Goal: Information Seeking & Learning: Learn about a topic

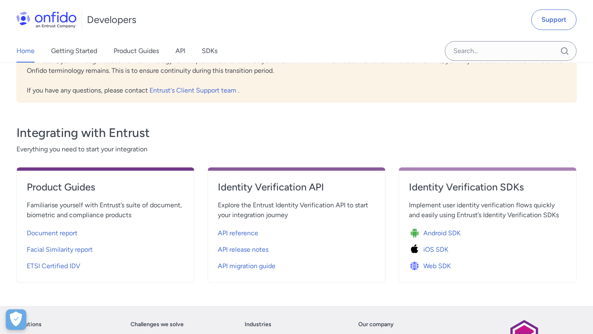
scroll to position [306, 0]
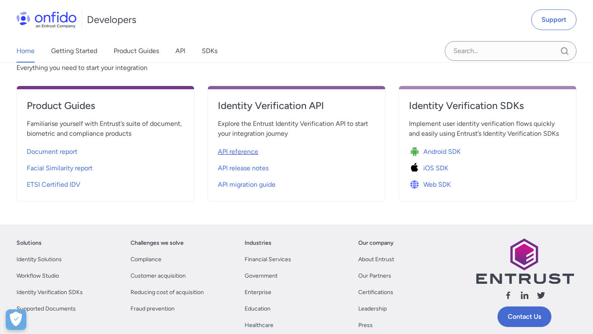
click at [248, 152] on span "API reference" at bounding box center [238, 152] width 40 height 10
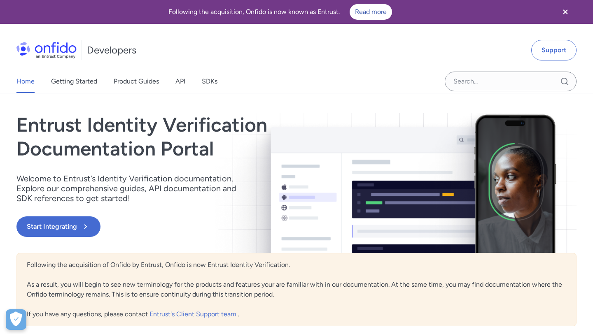
select select "http"
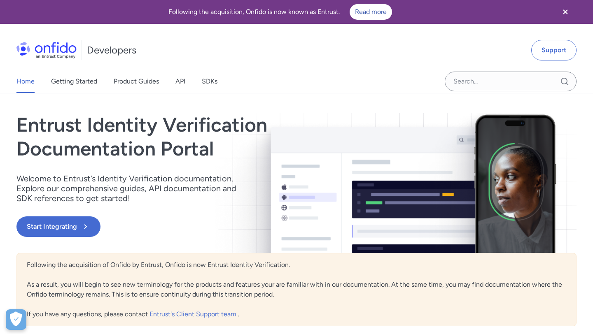
select select "http"
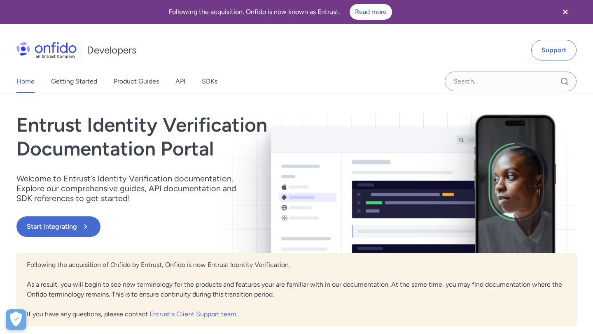
select select "http"
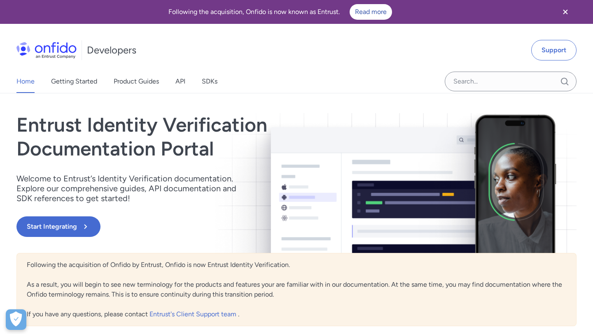
select select "http"
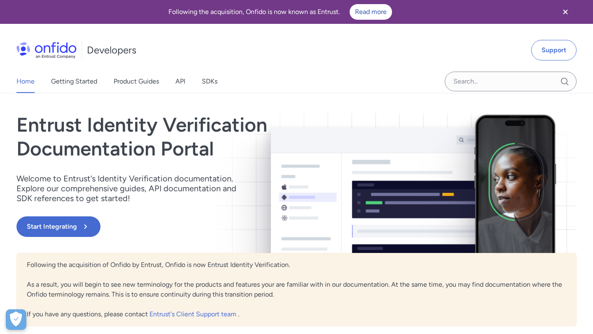
select select "http"
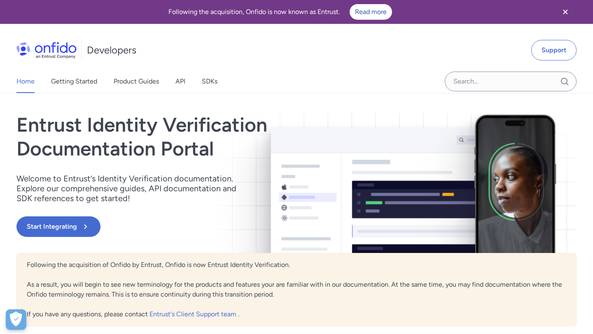
select select "http"
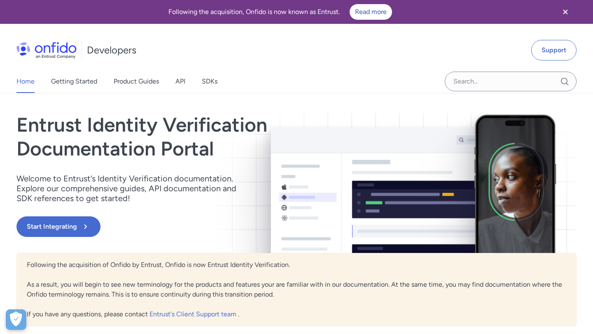
select select "http"
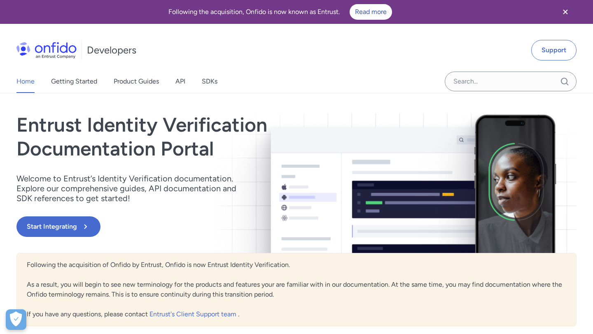
select select "http"
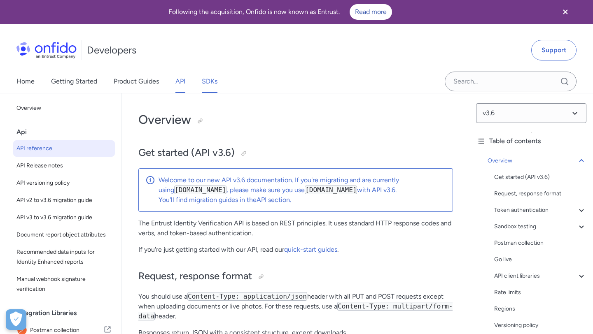
click at [215, 87] on link "SDKs" at bounding box center [210, 81] width 16 height 23
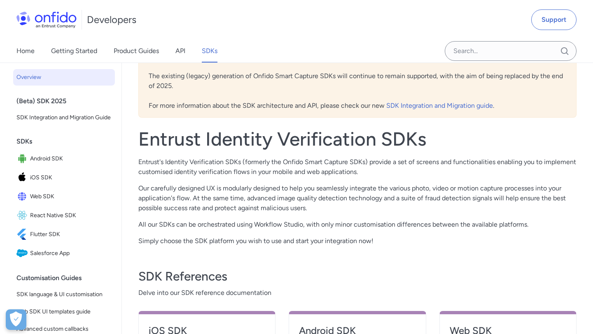
scroll to position [271, 0]
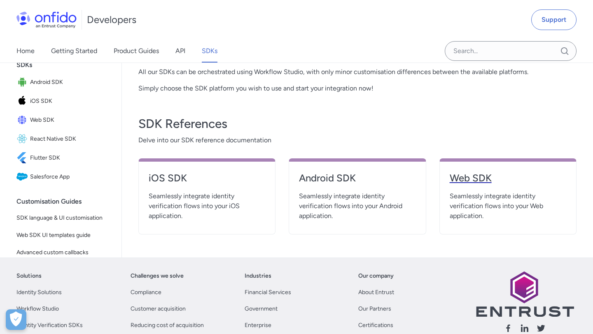
click at [463, 180] on h4 "Web SDK" at bounding box center [508, 178] width 117 height 13
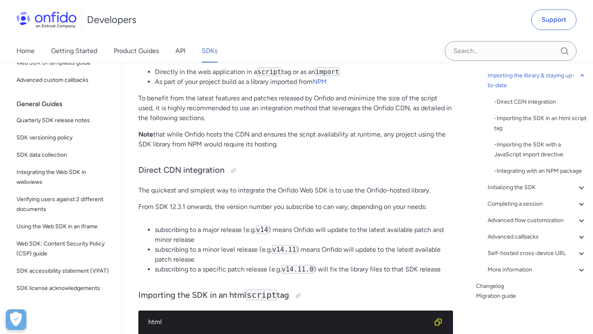
scroll to position [252, 0]
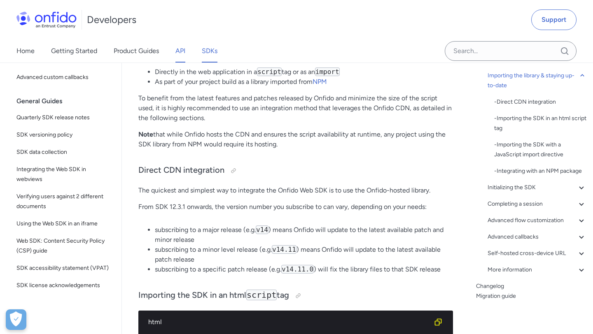
click at [178, 47] on link "API" at bounding box center [180, 51] width 10 height 23
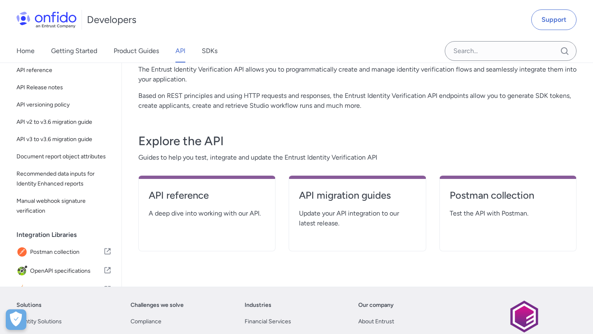
scroll to position [79, 0]
click at [212, 54] on link "SDKs" at bounding box center [210, 51] width 16 height 23
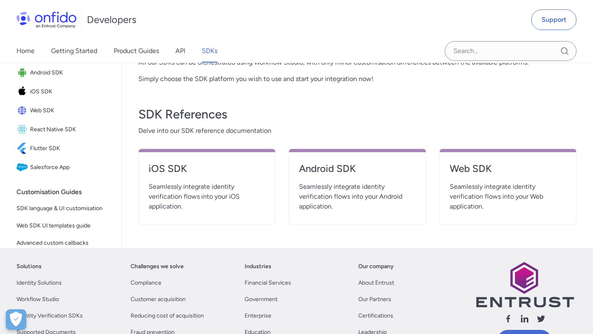
scroll to position [282, 0]
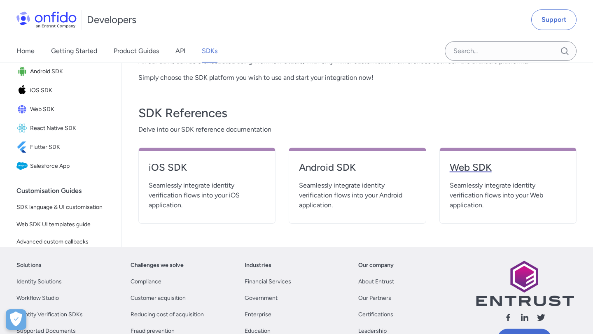
click at [478, 163] on h4 "Web SDK" at bounding box center [508, 167] width 117 height 13
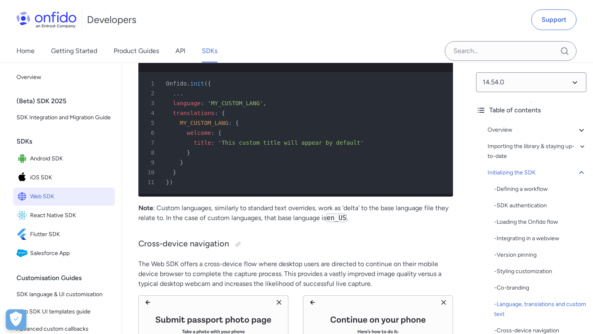
scroll to position [5573, 0]
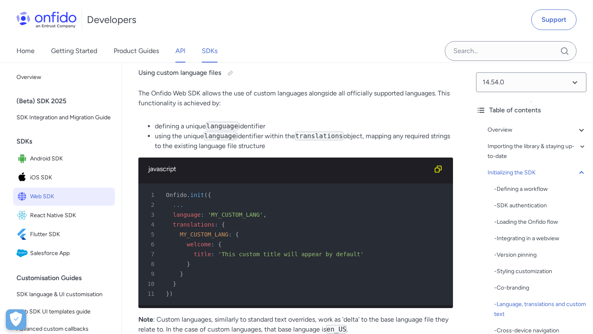
click at [181, 50] on link "API" at bounding box center [180, 51] width 10 height 23
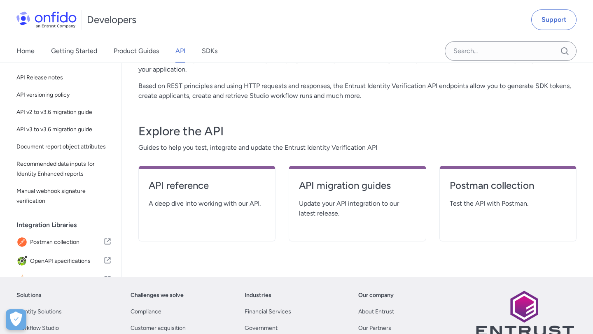
scroll to position [96, 0]
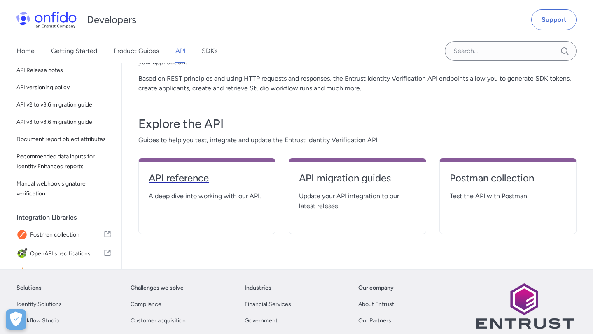
click at [205, 181] on h4 "API reference" at bounding box center [207, 178] width 117 height 13
select select "http"
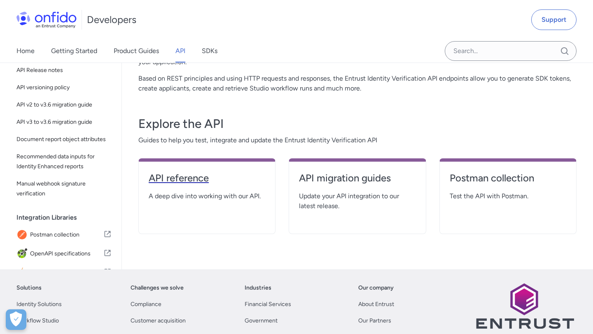
select select "http"
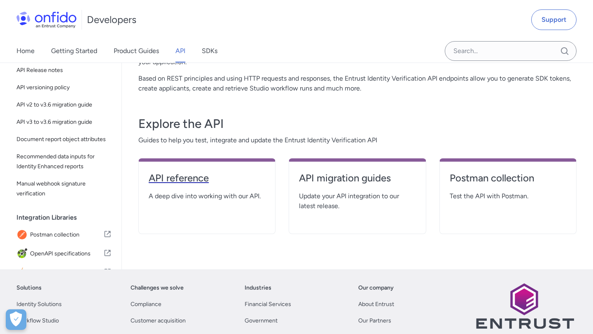
select select "http"
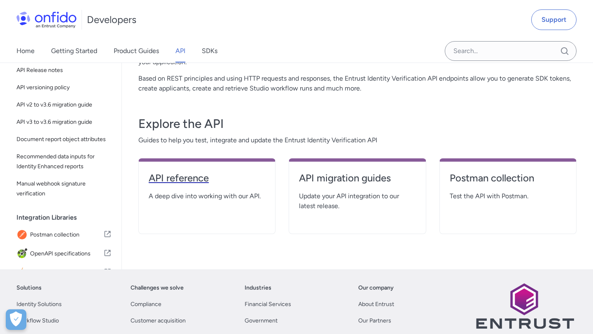
select select "http"
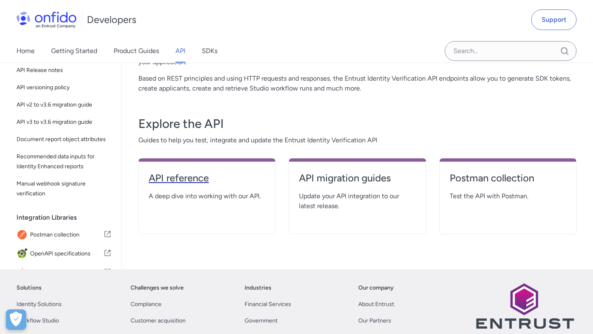
select select "http"
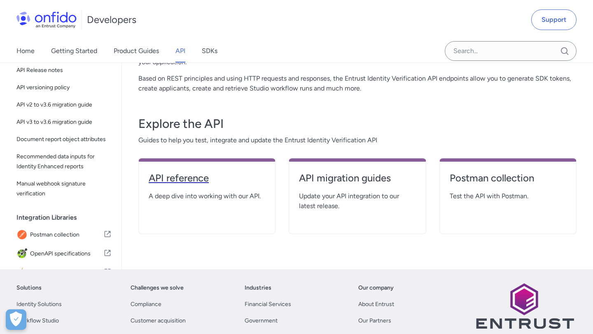
select select "http"
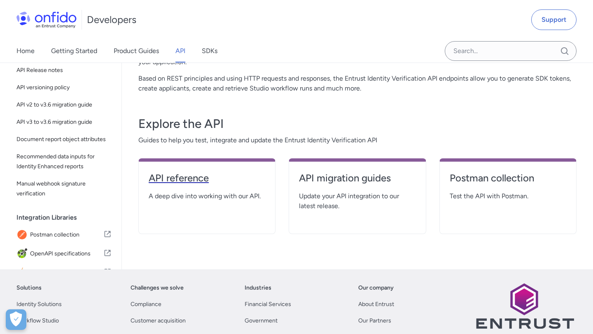
select select "http"
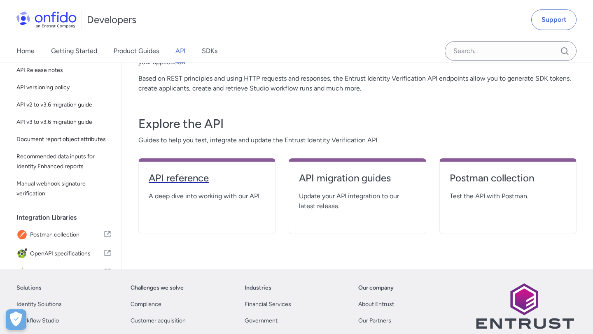
select select "http"
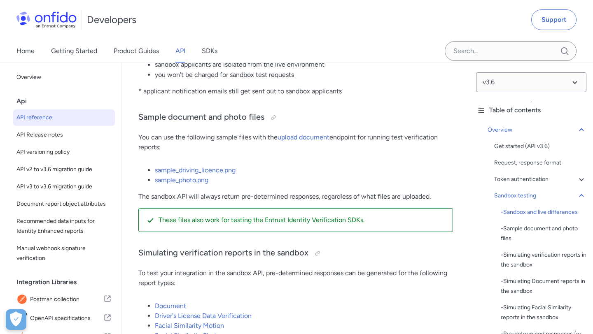
scroll to position [1691, 0]
